Goal: Task Accomplishment & Management: Manage account settings

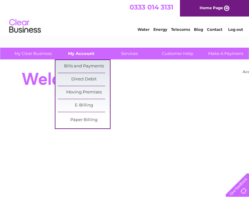
click at [84, 54] on link "My Account" at bounding box center [81, 54] width 52 height 12
click at [83, 67] on link "Bills and Payments" at bounding box center [84, 66] width 52 height 13
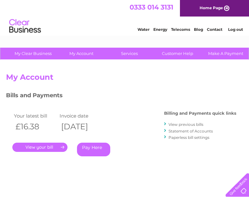
click at [50, 147] on link "." at bounding box center [39, 146] width 55 height 9
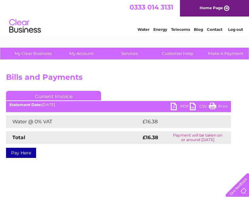
click at [175, 105] on link "PDF" at bounding box center [180, 106] width 19 height 9
